Goal: Task Accomplishment & Management: Manage account settings

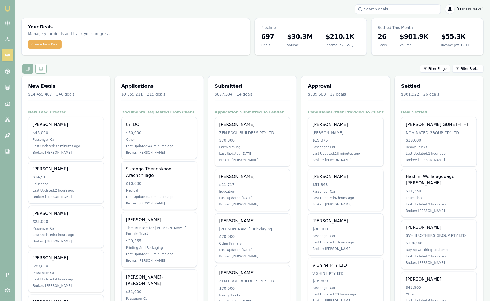
click at [468, 67] on html "Emu Broker P Sam Crouch Toggle Menu Your Deals Manage your deals and track your…" at bounding box center [245, 150] width 490 height 301
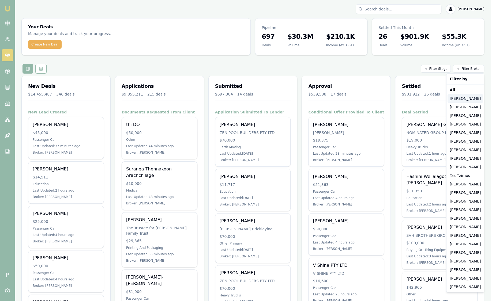
click at [462, 101] on div "Jackson Fanfulla" at bounding box center [464, 98] width 35 height 9
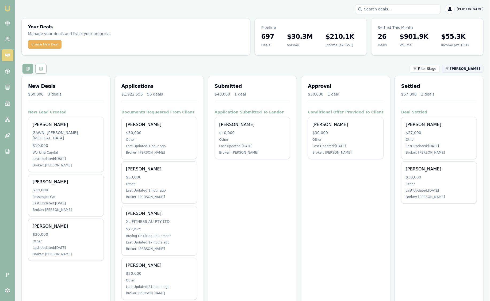
click at [460, 72] on html "Emu Broker P Sam Crouch Toggle Menu Your Deals Manage your deals and track your…" at bounding box center [245, 150] width 490 height 301
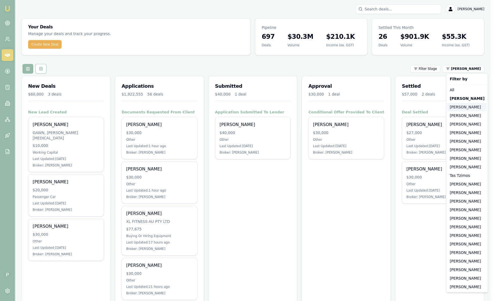
click at [453, 108] on div "Stevette Gelavis" at bounding box center [466, 107] width 39 height 9
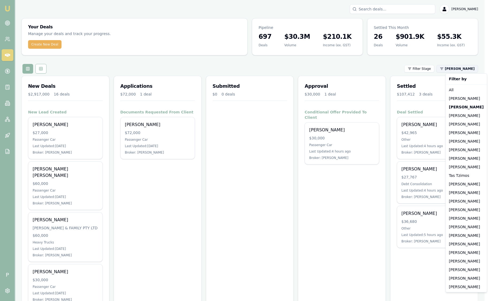
click at [464, 69] on html "Emu Broker P Sam Crouch Toggle Menu Your Deals Manage your deals and track your…" at bounding box center [245, 150] width 490 height 301
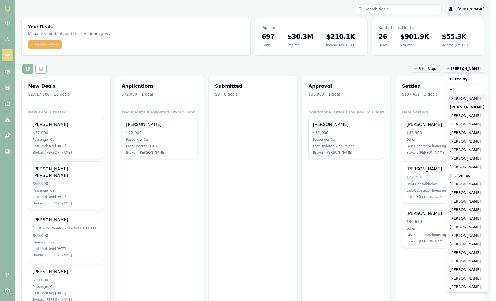
click at [457, 102] on div "Jackson Fanfulla" at bounding box center [466, 98] width 39 height 9
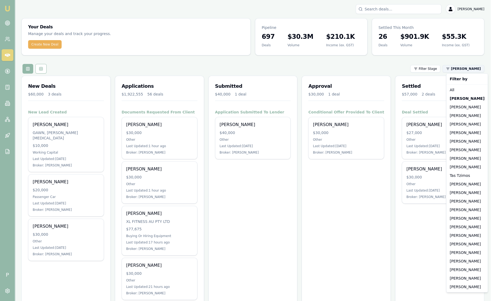
click at [463, 67] on html "Emu Broker P Sam Crouch Toggle Menu Your Deals Manage your deals and track your…" at bounding box center [248, 150] width 496 height 301
click at [457, 131] on div "[PERSON_NAME]" at bounding box center [466, 132] width 39 height 9
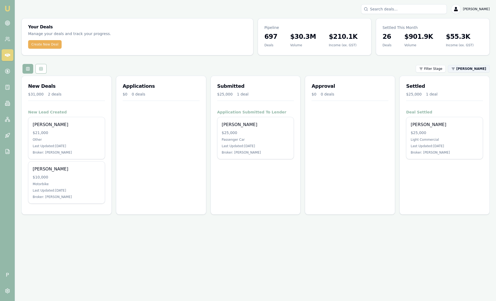
click at [465, 69] on html "Emu Broker P Sam Crouch Toggle Menu Your Deals Manage your deals and track your…" at bounding box center [248, 150] width 496 height 301
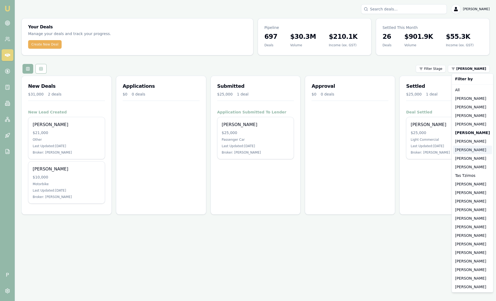
click at [460, 151] on div "[PERSON_NAME]" at bounding box center [472, 150] width 39 height 9
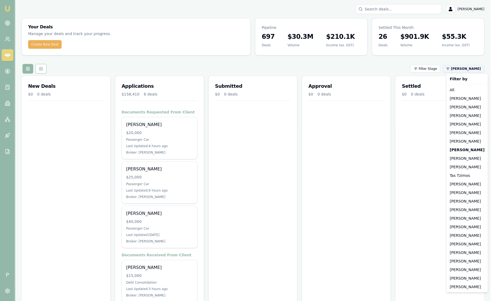
click at [477, 70] on html "Emu Broker P Sam Crouch Toggle Menu Your Deals Manage your deals and track your…" at bounding box center [248, 150] width 496 height 301
click at [461, 159] on div "[PERSON_NAME]" at bounding box center [466, 158] width 39 height 9
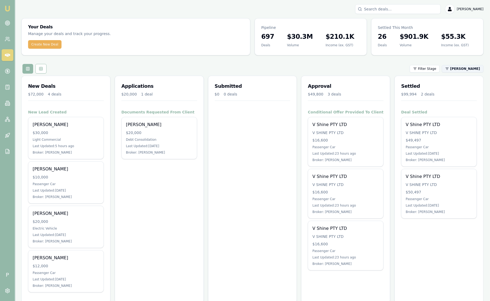
click at [478, 70] on html "Emu Broker P Sam Crouch Toggle Menu Your Deals Manage your deals and track your…" at bounding box center [245, 150] width 490 height 301
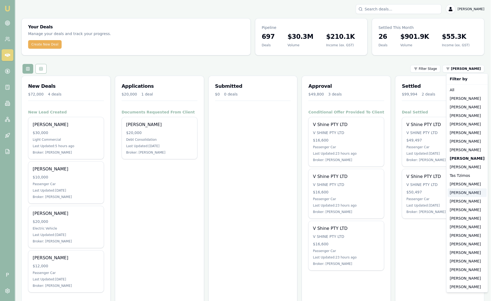
click at [463, 191] on div "[PERSON_NAME]" at bounding box center [466, 192] width 39 height 9
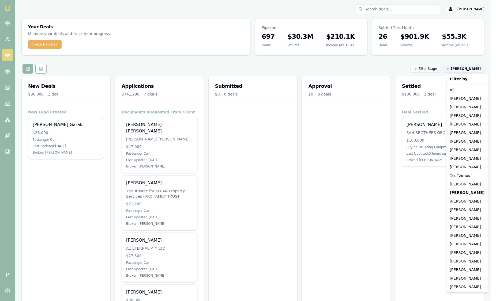
click at [467, 71] on html "Emu Broker P Sam Crouch Toggle Menu Your Deals Manage your deals and track your…" at bounding box center [248, 150] width 496 height 301
click at [469, 229] on div "[PERSON_NAME]" at bounding box center [466, 227] width 39 height 9
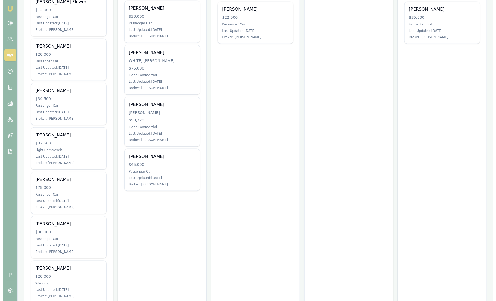
scroll to position [33, 0]
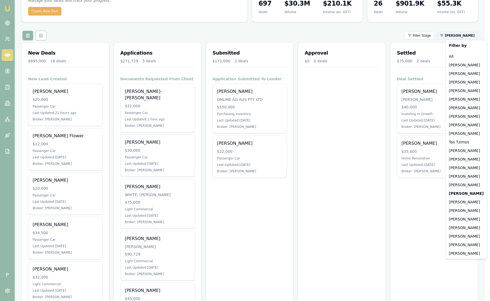
click at [471, 35] on html "Emu Broker P Sam Crouch Toggle Menu Your Deals Manage your deals and track your…" at bounding box center [245, 117] width 490 height 301
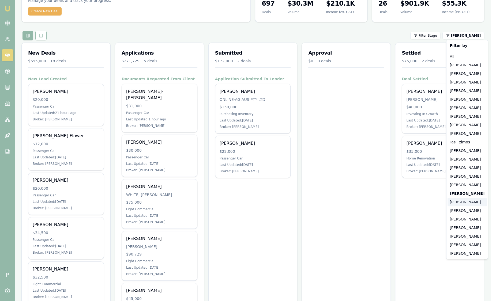
click at [453, 204] on div "[PERSON_NAME]" at bounding box center [466, 202] width 39 height 9
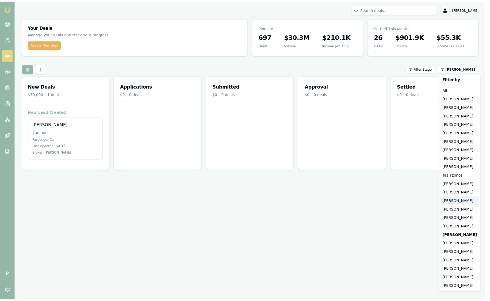
scroll to position [0, 0]
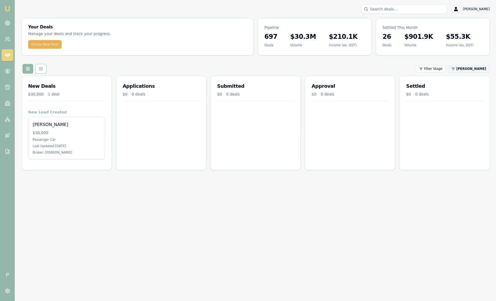
click at [457, 69] on html "Emu Broker P [PERSON_NAME] Toggle Menu Your Deals Manage your deals and track y…" at bounding box center [248, 150] width 496 height 301
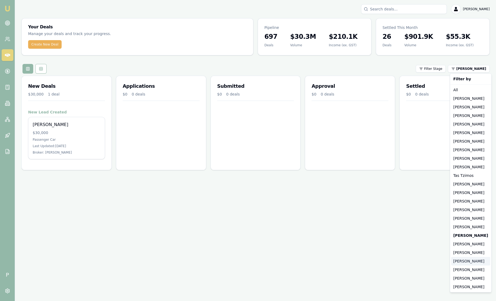
click at [471, 262] on div "[PERSON_NAME]" at bounding box center [470, 261] width 39 height 9
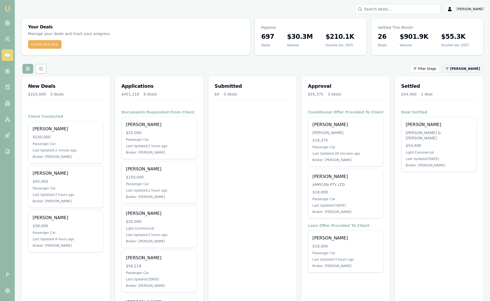
click at [465, 68] on html "Emu Broker P Sam Crouch Toggle Menu Your Deals Manage your deals and track your…" at bounding box center [245, 150] width 490 height 301
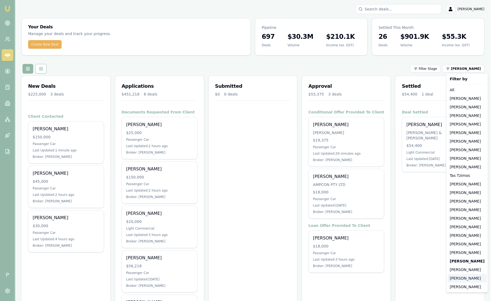
click at [463, 276] on div "[PERSON_NAME]" at bounding box center [466, 278] width 39 height 9
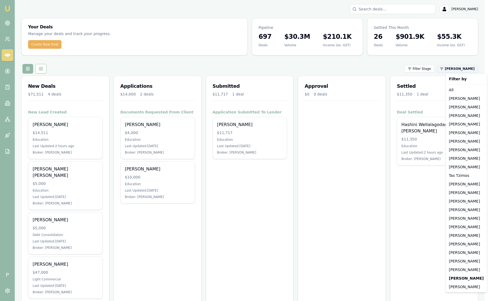
click at [461, 70] on html "Emu Broker P [PERSON_NAME] Toggle Menu Your Deals Manage your deals and track y…" at bounding box center [245, 150] width 490 height 301
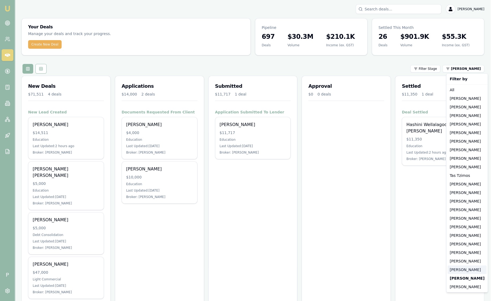
click at [462, 272] on div "[PERSON_NAME]" at bounding box center [466, 270] width 39 height 9
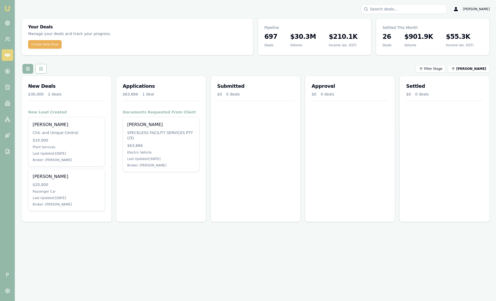
click at [460, 73] on div "Filter Stage Jack Armstrong" at bounding box center [255, 69] width 468 height 10
click at [461, 71] on html "Emu Broker P Sam Crouch Toggle Menu Your Deals Manage your deals and track your…" at bounding box center [248, 150] width 496 height 301
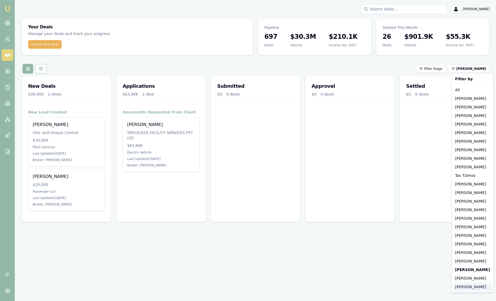
click at [471, 284] on div "[PERSON_NAME]" at bounding box center [472, 287] width 39 height 9
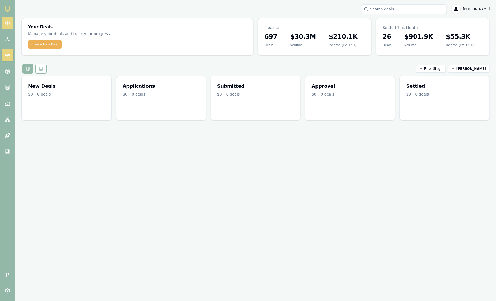
click at [5, 21] on icon at bounding box center [7, 22] width 5 height 5
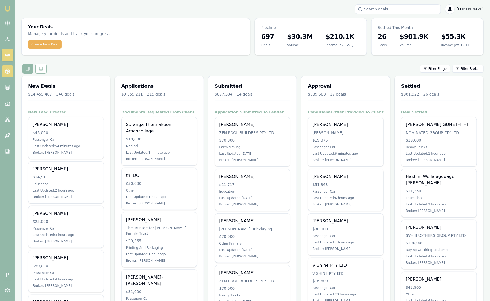
click at [10, 72] on link at bounding box center [8, 71] width 12 height 12
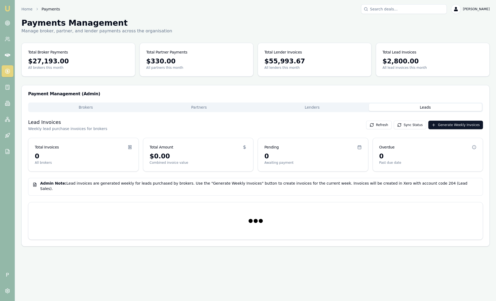
click at [420, 109] on button "Leads" at bounding box center [425, 107] width 113 height 7
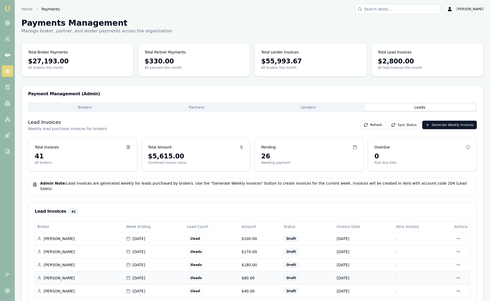
scroll to position [100, 0]
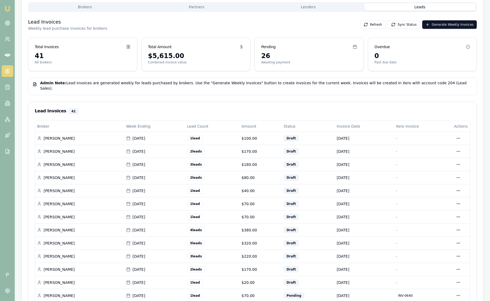
click at [8, 9] on img at bounding box center [7, 8] width 6 height 6
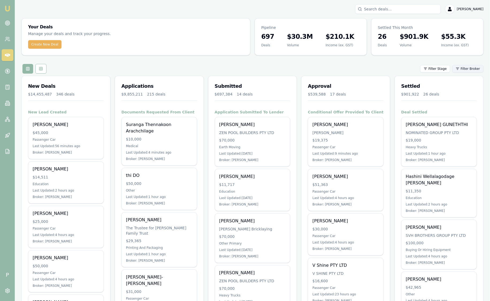
click at [469, 71] on html "Emu Broker P Sam Crouch Toggle Menu Your Deals Manage your deals and track your…" at bounding box center [245, 150] width 490 height 301
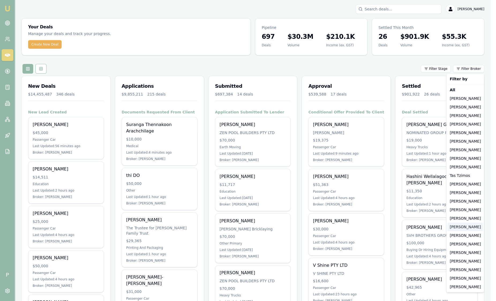
click at [453, 224] on div "[PERSON_NAME]" at bounding box center [464, 227] width 35 height 9
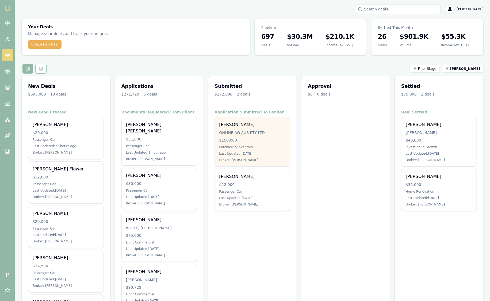
click at [242, 142] on div "$150,000" at bounding box center [252, 140] width 67 height 5
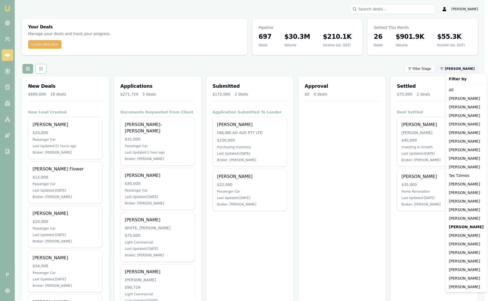
click at [464, 67] on html "Emu Broker P Sam Crouch Toggle Menu Your Deals Manage your deals and track your…" at bounding box center [245, 150] width 490 height 301
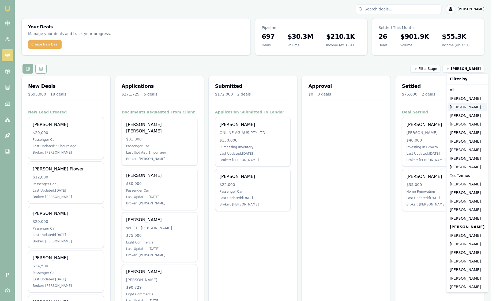
click at [457, 109] on div "[PERSON_NAME]" at bounding box center [466, 107] width 39 height 9
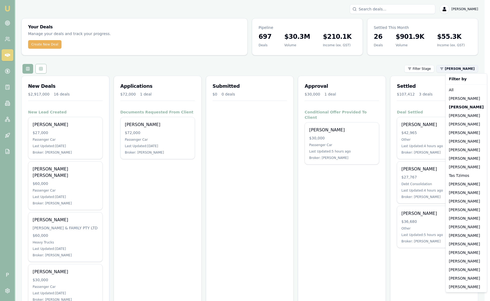
click at [463, 72] on html "Emu Broker P Sam Crouch Toggle Menu Your Deals Manage your deals and track your…" at bounding box center [245, 150] width 490 height 301
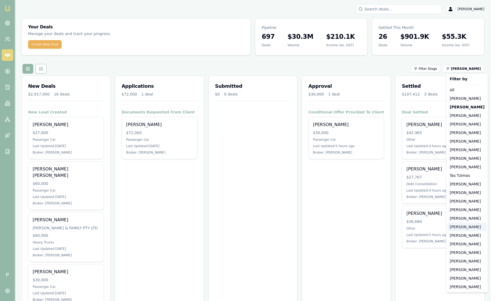
click at [463, 230] on div "[PERSON_NAME]" at bounding box center [466, 227] width 39 height 9
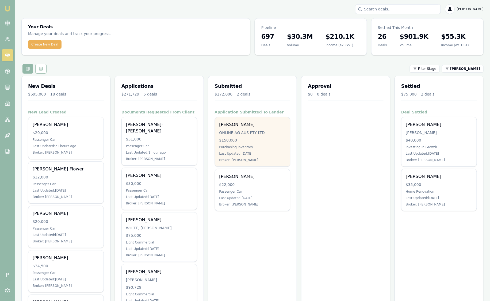
click at [263, 125] on div "[PERSON_NAME]" at bounding box center [252, 125] width 67 height 6
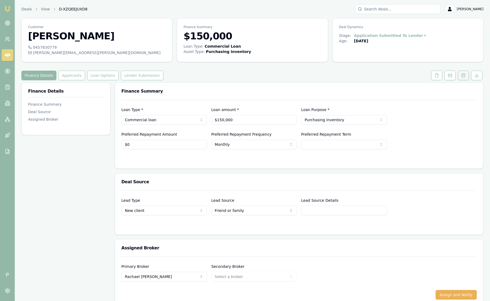
click at [464, 75] on icon at bounding box center [464, 75] width 4 height 4
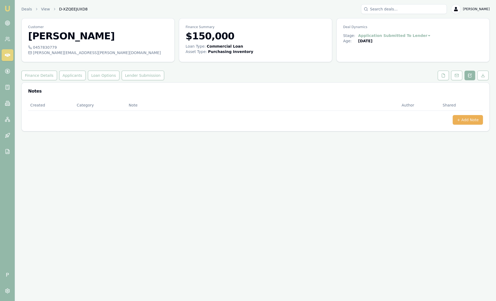
click at [9, 8] on img at bounding box center [7, 8] width 6 height 6
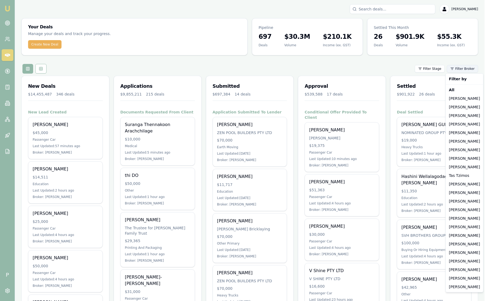
click at [465, 70] on html "Emu Broker P [PERSON_NAME] Toggle Menu Your Deals Manage your deals and track y…" at bounding box center [245, 150] width 490 height 301
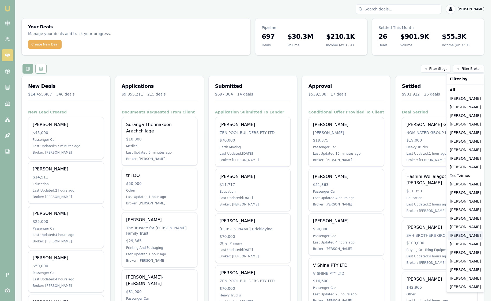
click at [463, 235] on div "[PERSON_NAME]" at bounding box center [464, 235] width 35 height 9
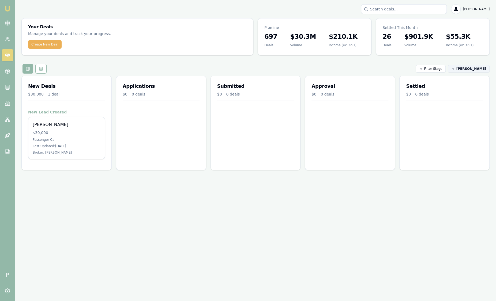
click at [461, 70] on html "Emu Broker P [PERSON_NAME] Toggle Menu Your Deals Manage your deals and track y…" at bounding box center [248, 150] width 496 height 301
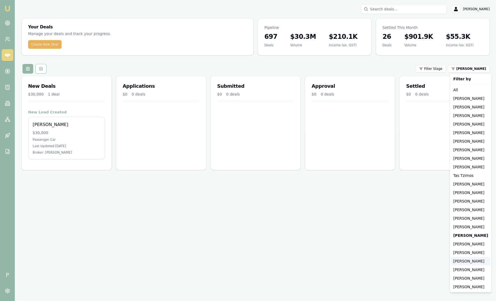
click at [472, 261] on div "[PERSON_NAME]" at bounding box center [470, 261] width 39 height 9
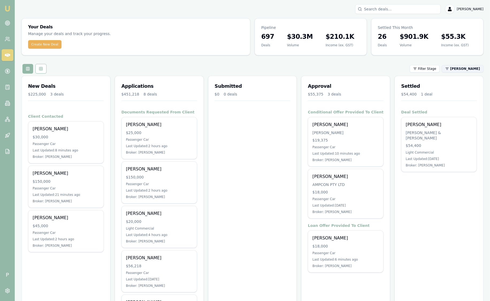
click at [468, 70] on html "Emu Broker P Sam Crouch Toggle Menu Your Deals Manage your deals and track your…" at bounding box center [245, 150] width 490 height 301
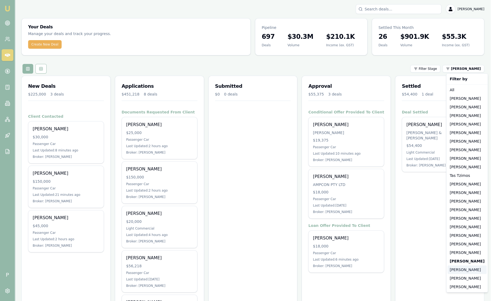
click at [463, 271] on div "[PERSON_NAME]" at bounding box center [466, 270] width 39 height 9
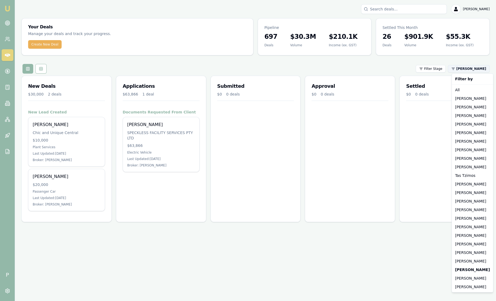
click at [463, 71] on html "Emu Broker P Sam Crouch Toggle Menu Your Deals Manage your deals and track your…" at bounding box center [248, 150] width 496 height 301
click at [470, 280] on div "[PERSON_NAME]" at bounding box center [472, 278] width 39 height 9
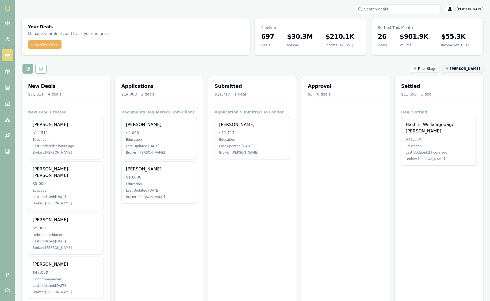
click at [458, 70] on html "Emu Broker P Sam Crouch Toggle Menu Your Deals Manage your deals and track your…" at bounding box center [245, 150] width 490 height 301
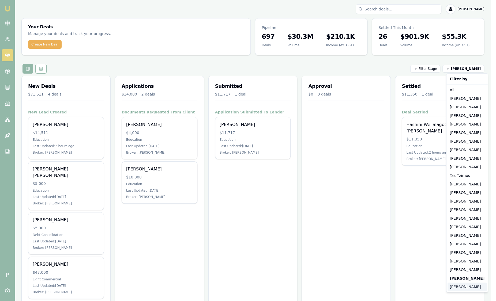
click at [465, 288] on div "[PERSON_NAME]" at bounding box center [466, 287] width 39 height 9
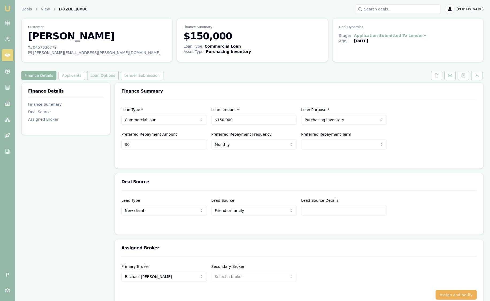
click at [110, 76] on button "Loan Options" at bounding box center [103, 76] width 32 height 10
